Goal: Information Seeking & Learning: Check status

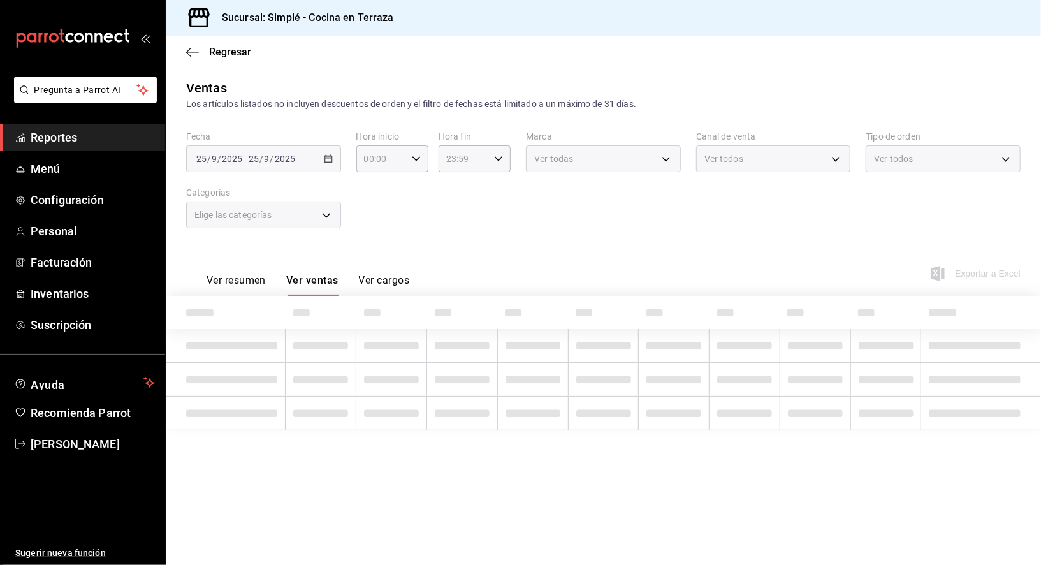
type input "dcadcd51-6c97-4cd5-870c-ac670eb11c34,f302c7b1-cd6c-4f61-ab43-25929fd92980"
click at [198, 54] on icon "button" at bounding box center [192, 52] width 13 height 11
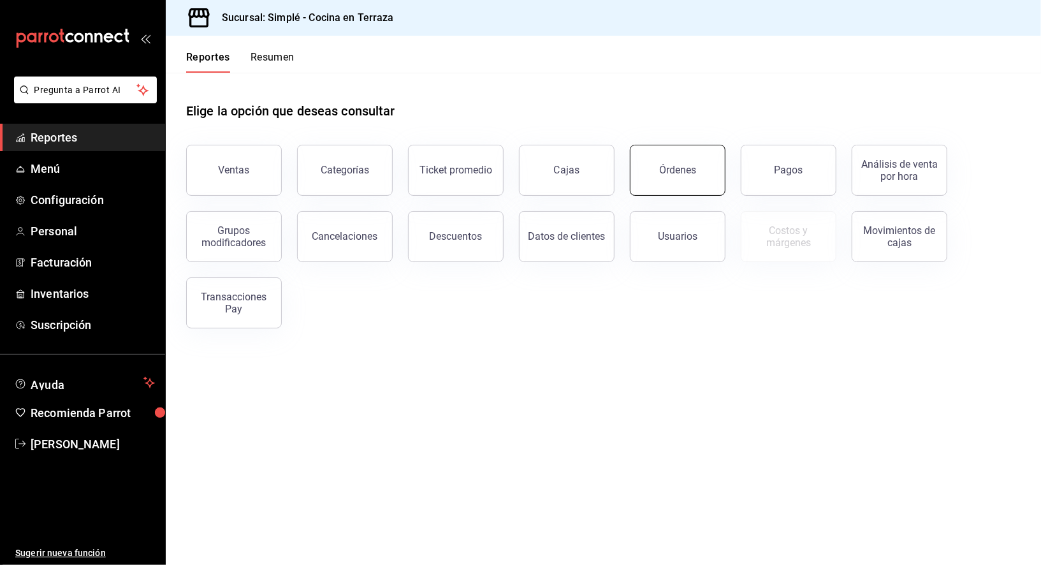
click at [640, 166] on button "Órdenes" at bounding box center [678, 170] width 96 height 51
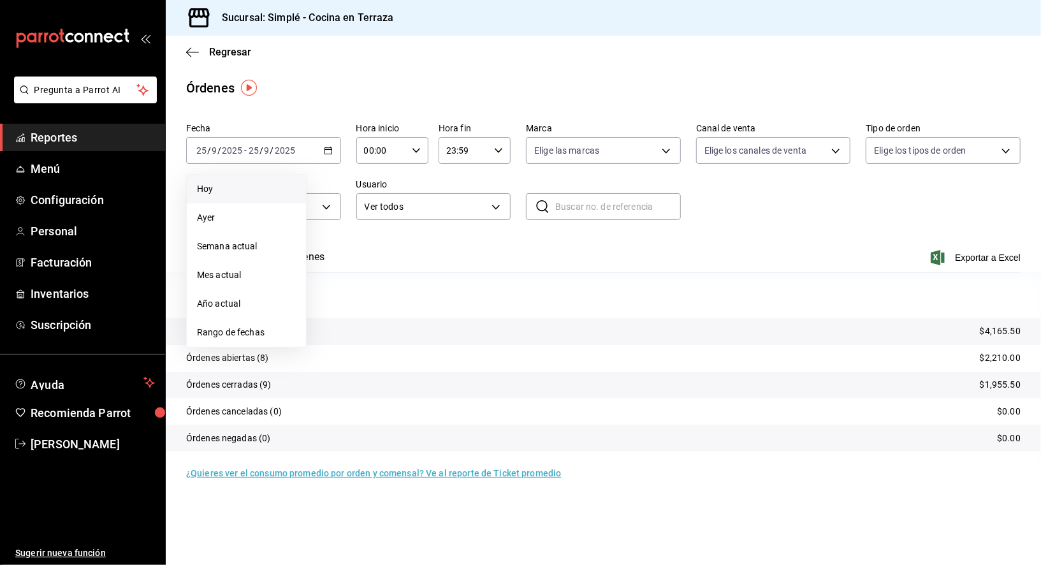
click at [258, 187] on span "Hoy" at bounding box center [246, 188] width 99 height 13
click at [785, 150] on body "Pregunta a Parrot AI Reportes Menú Configuración Personal Facturación Inventari…" at bounding box center [520, 282] width 1041 height 565
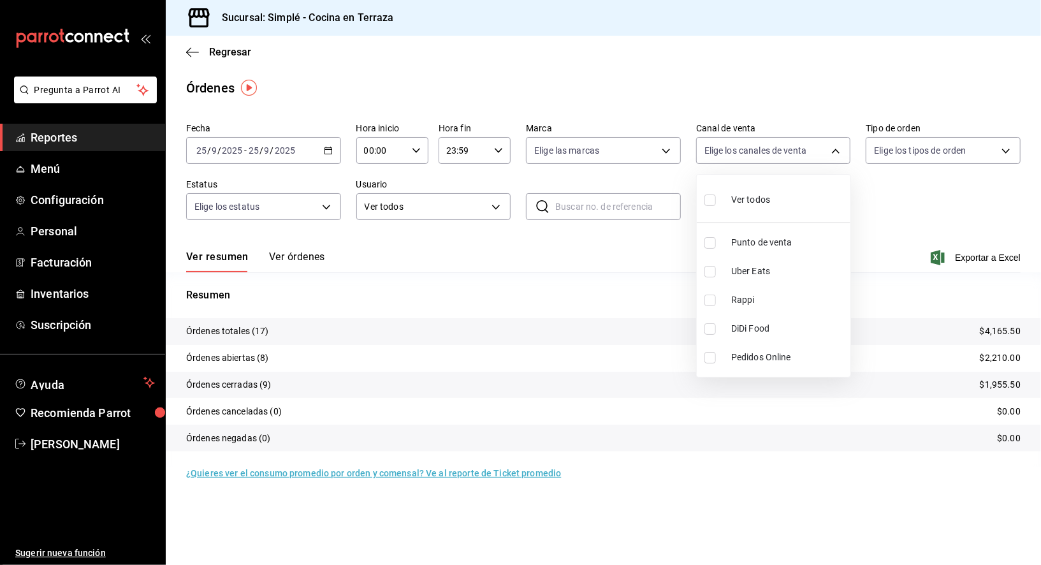
click at [753, 278] on li "Uber Eats" at bounding box center [774, 271] width 154 height 29
type input "UBER_EATS"
checkbox input "true"
click at [761, 268] on span "Uber Eats" at bounding box center [788, 271] width 114 height 13
checkbox input "false"
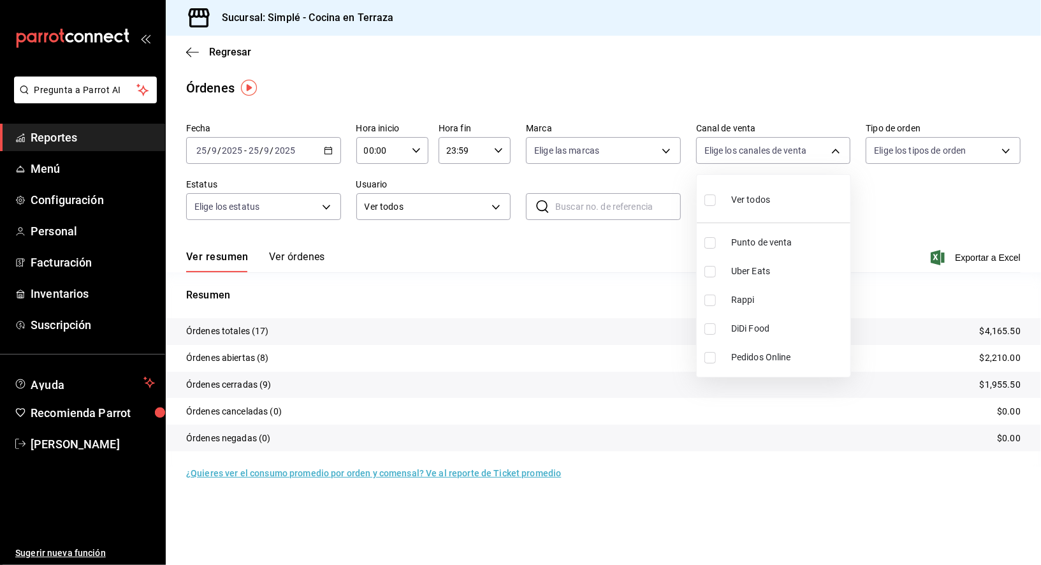
click at [653, 240] on div at bounding box center [520, 282] width 1041 height 565
